Goal: Transaction & Acquisition: Purchase product/service

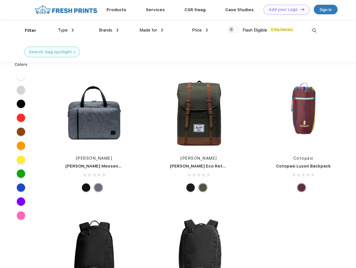
scroll to position [0, 0]
click at [284, 9] on link "Add your Logo Design Tool" at bounding box center [286, 10] width 46 height 10
click at [0, 0] on div "Design Tool" at bounding box center [0, 0] width 0 height 0
click at [300, 9] on link "Add your Logo Design Tool" at bounding box center [286, 10] width 46 height 10
click at [27, 30] on div "Filter" at bounding box center [30, 30] width 11 height 6
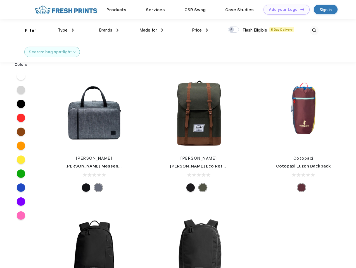
click at [66, 30] on span "Type" at bounding box center [63, 30] width 10 height 5
click at [109, 30] on span "Brands" at bounding box center [105, 30] width 13 height 5
click at [151, 30] on span "Made for" at bounding box center [148, 30] width 18 height 5
click at [200, 30] on span "Price" at bounding box center [197, 30] width 10 height 5
click at [234, 30] on div at bounding box center [233, 30] width 11 height 6
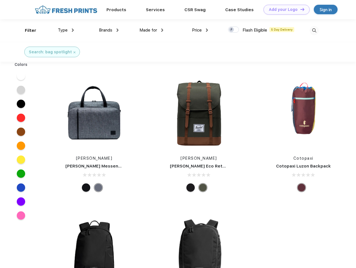
click at [232, 30] on input "checkbox" at bounding box center [230, 28] width 4 height 4
click at [314, 30] on img at bounding box center [314, 30] width 9 height 9
